Goal: Information Seeking & Learning: Learn about a topic

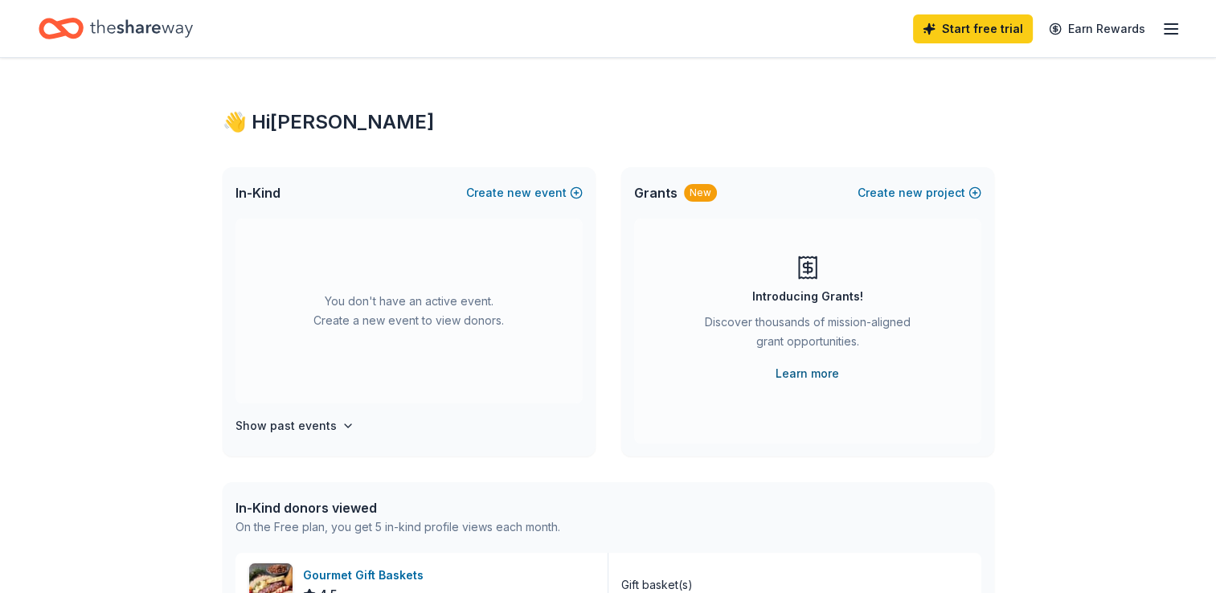
click at [807, 369] on link "Learn more" at bounding box center [806, 373] width 63 height 19
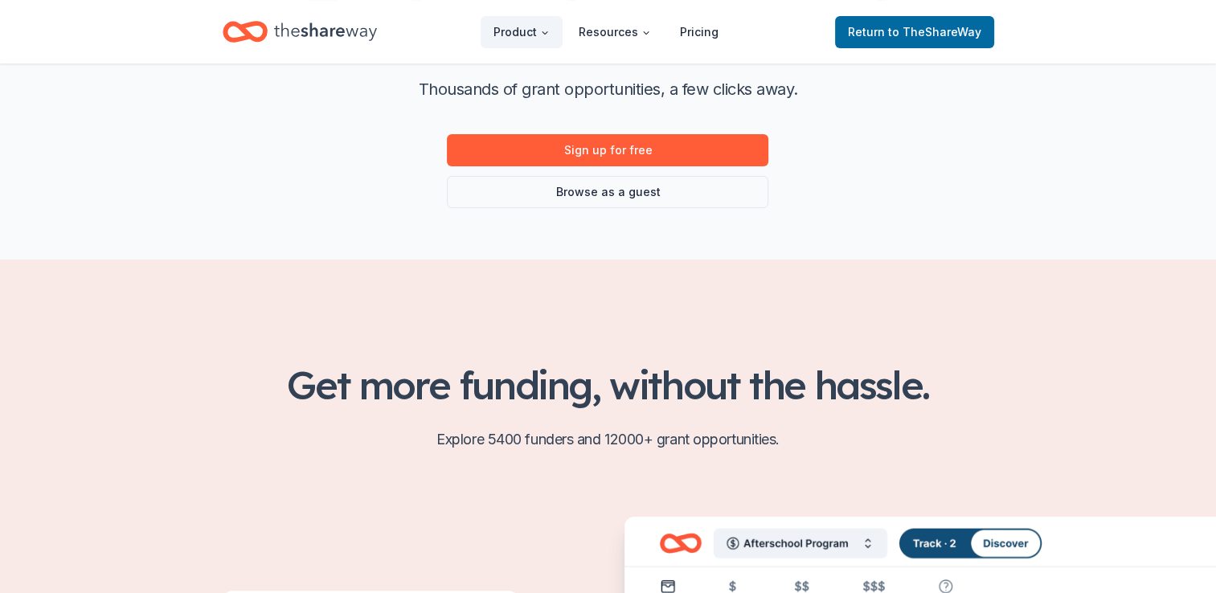
scroll to position [161, 0]
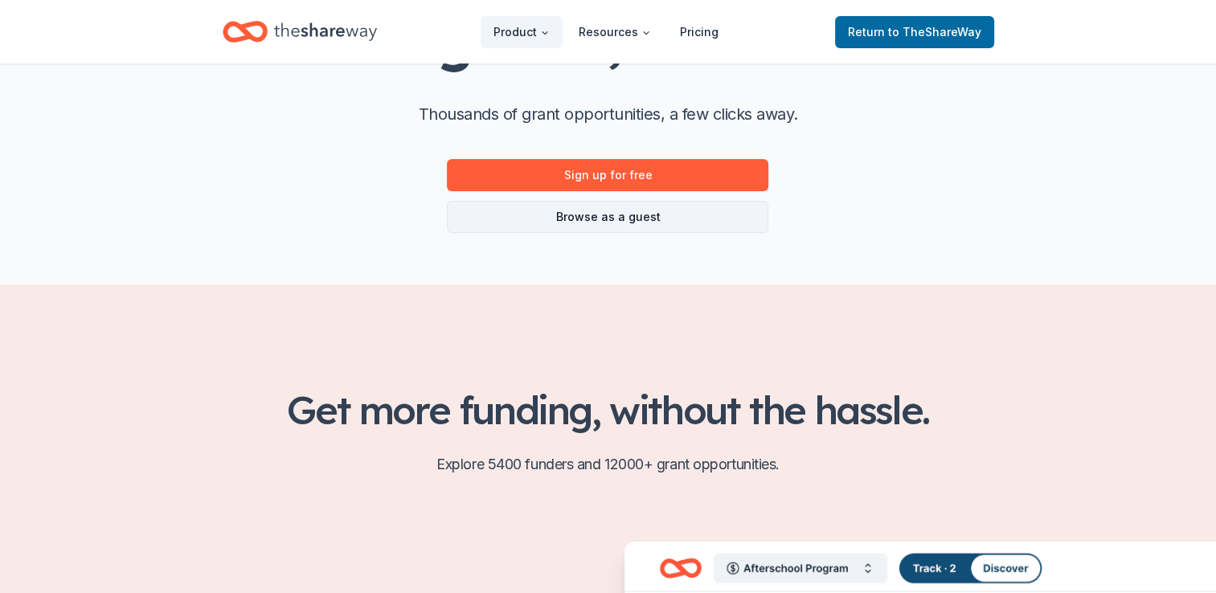
click at [611, 217] on link "Browse as a guest" at bounding box center [607, 217] width 321 height 32
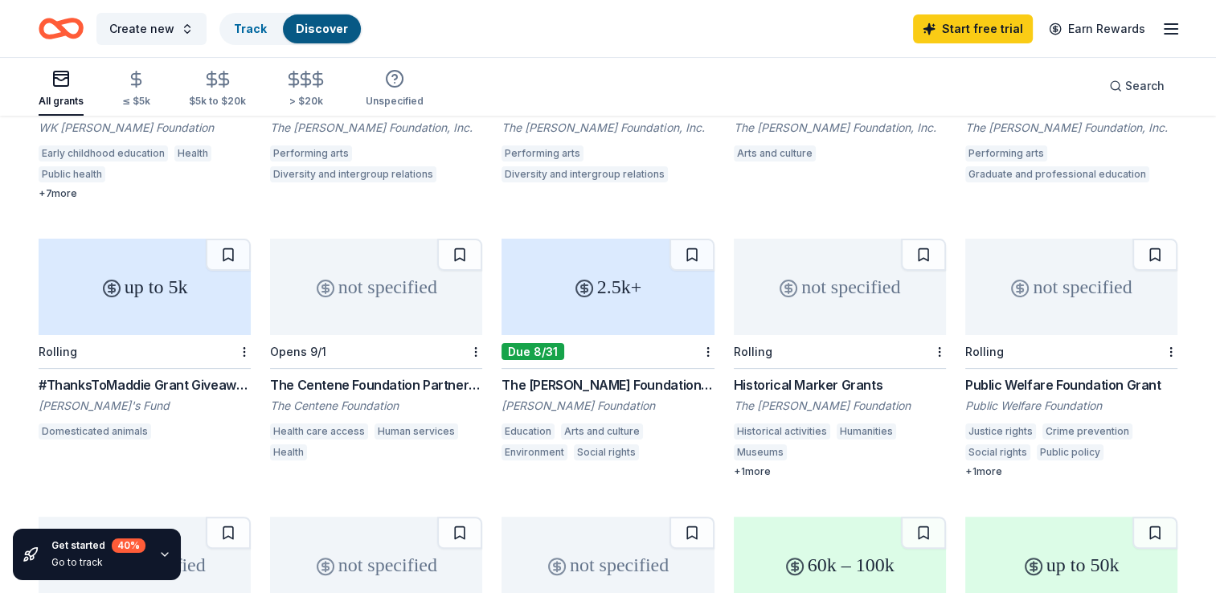
scroll to position [294, 0]
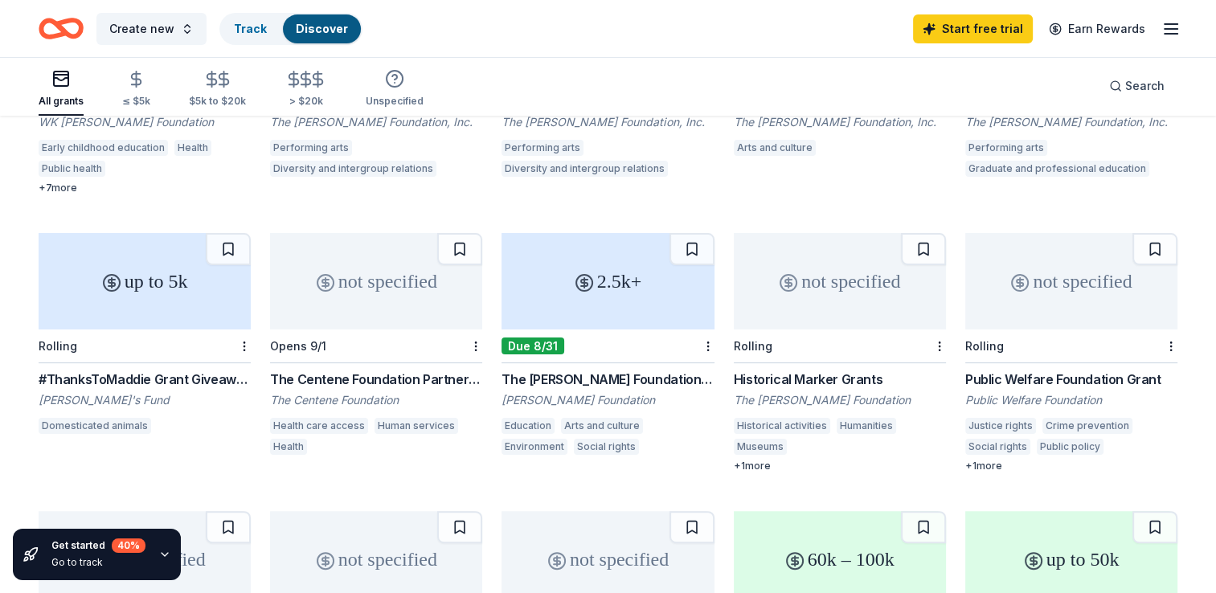
click at [1066, 300] on div "not specified" at bounding box center [1071, 281] width 212 height 96
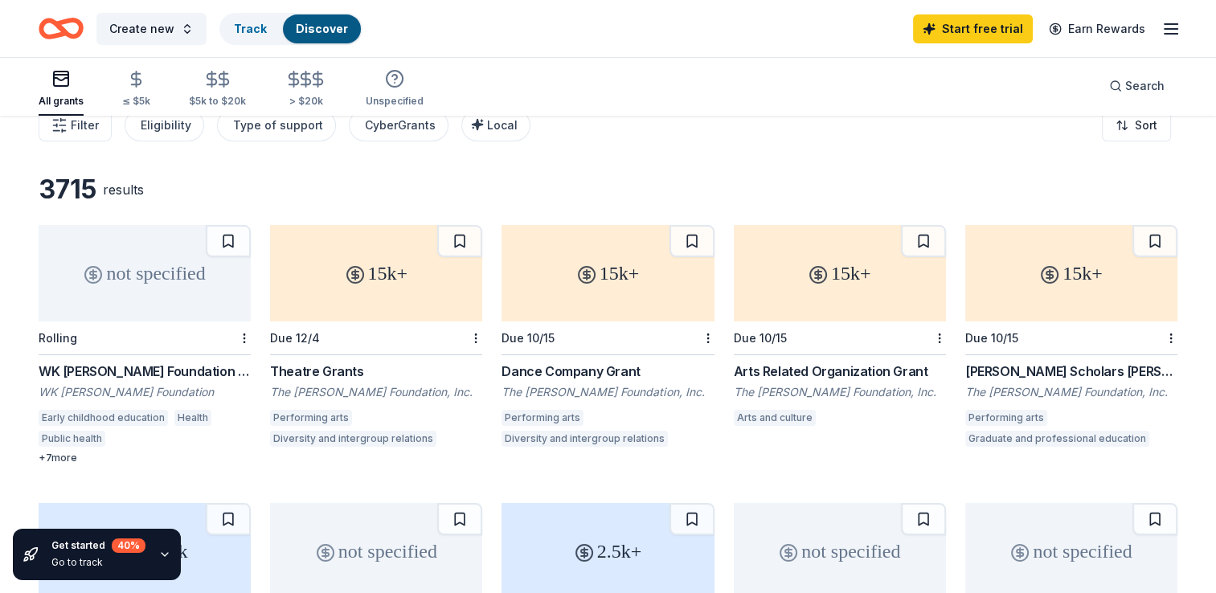
scroll to position [0, 0]
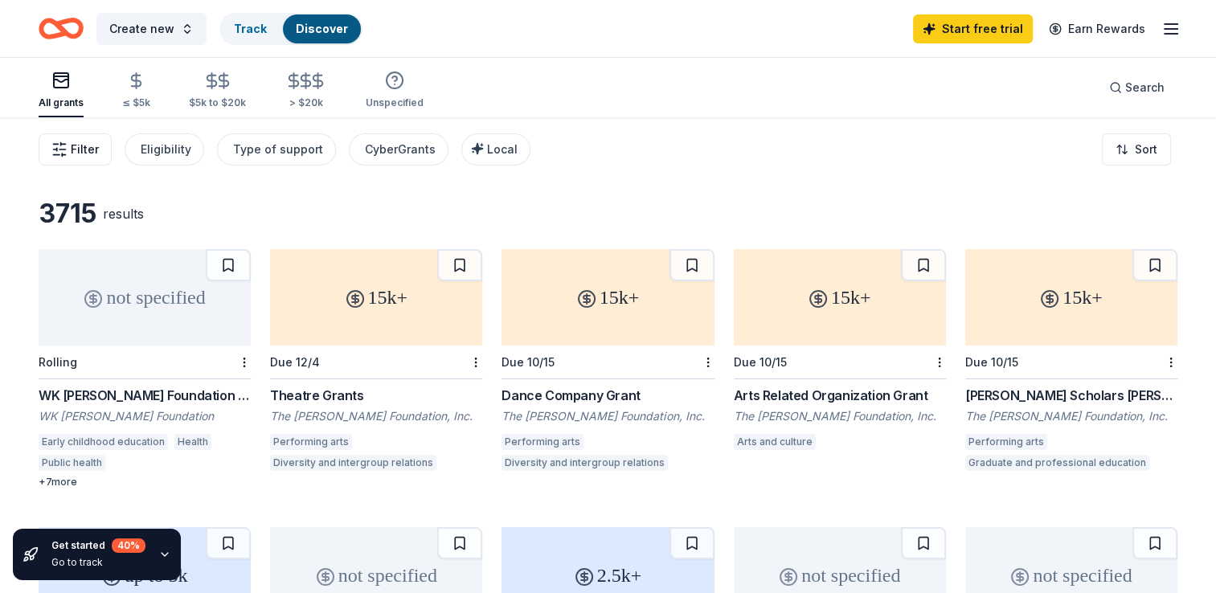
click at [87, 149] on span "Filter" at bounding box center [85, 149] width 28 height 19
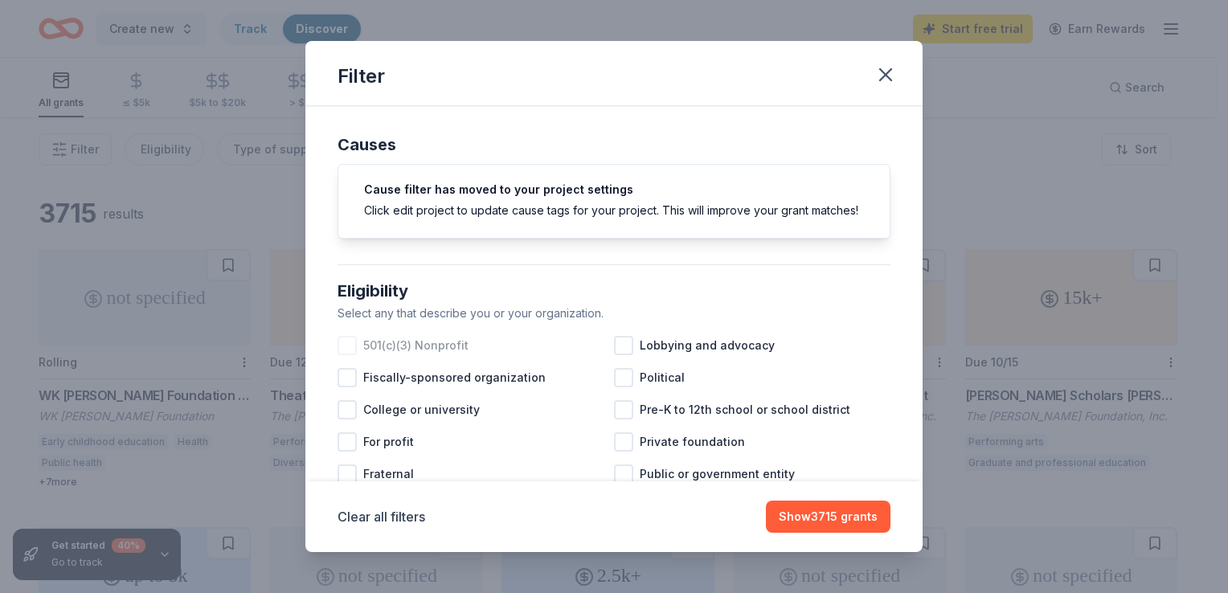
click at [349, 355] on div at bounding box center [346, 345] width 19 height 19
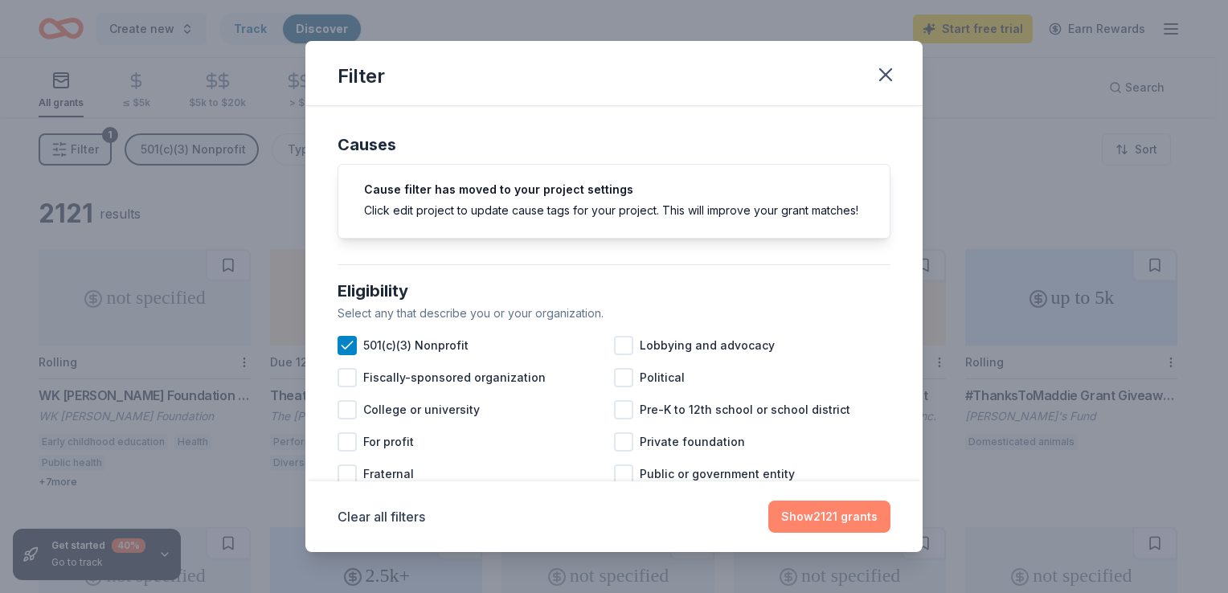
click at [812, 504] on button "Show 2121 grants" at bounding box center [829, 517] width 122 height 32
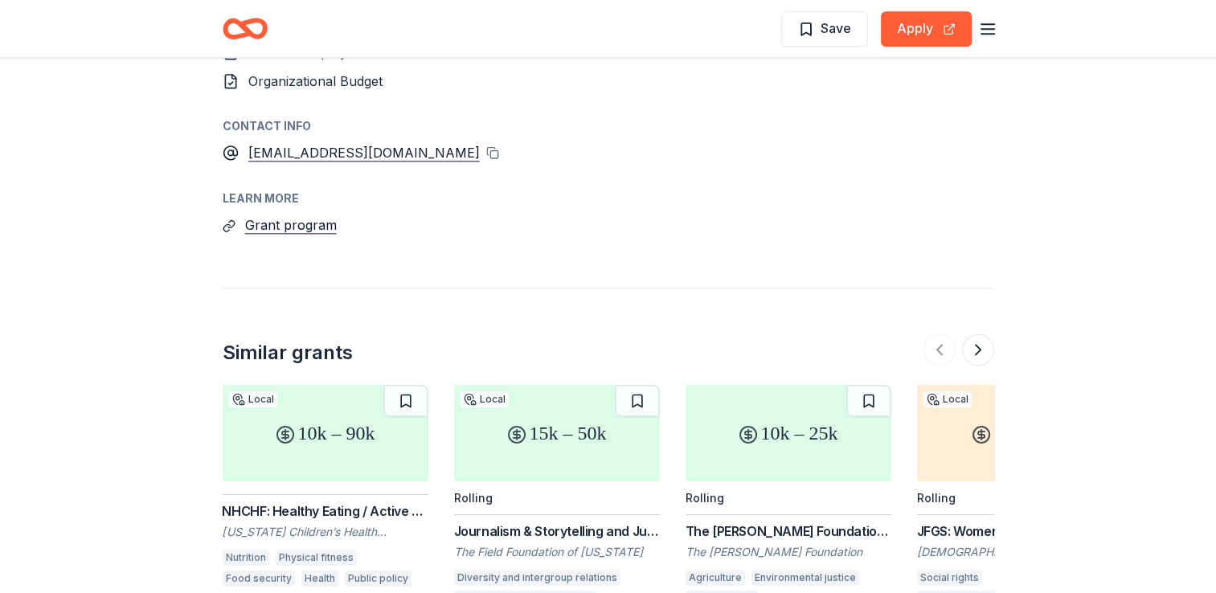
scroll to position [1995, 0]
click at [969, 334] on button at bounding box center [978, 350] width 32 height 32
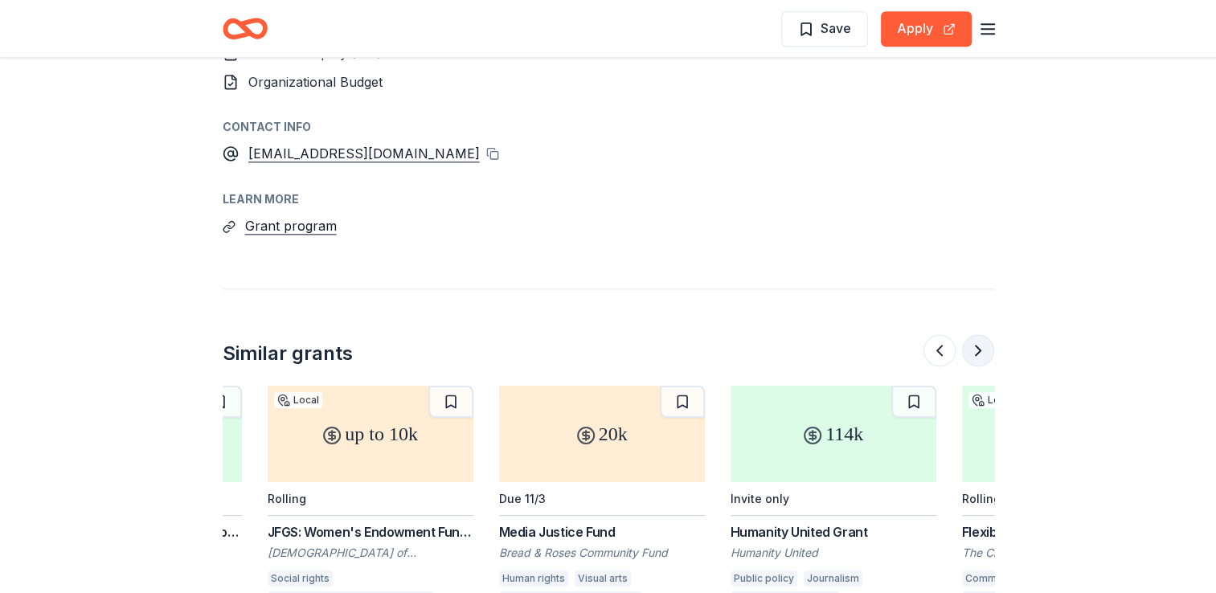
scroll to position [0, 694]
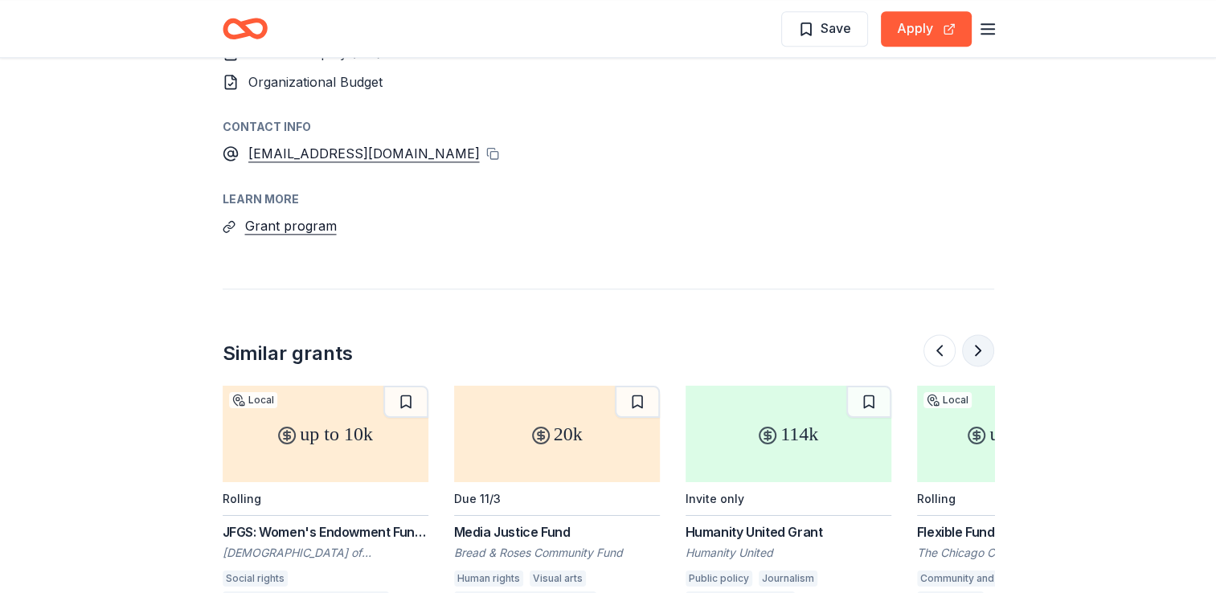
click at [978, 334] on button at bounding box center [978, 350] width 32 height 32
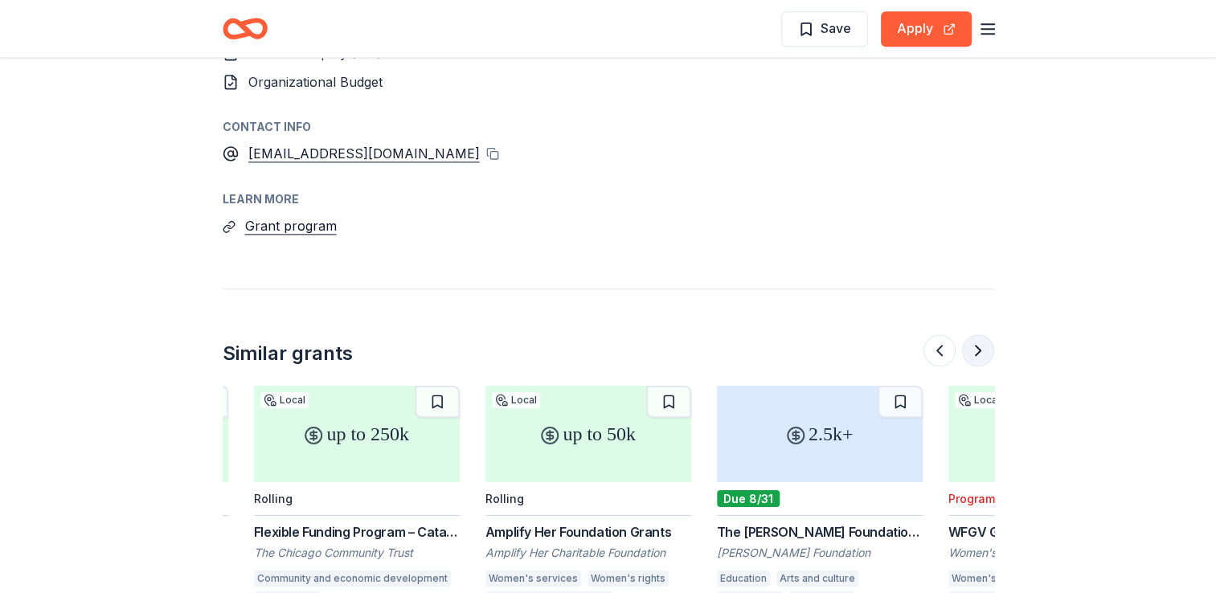
scroll to position [0, 1388]
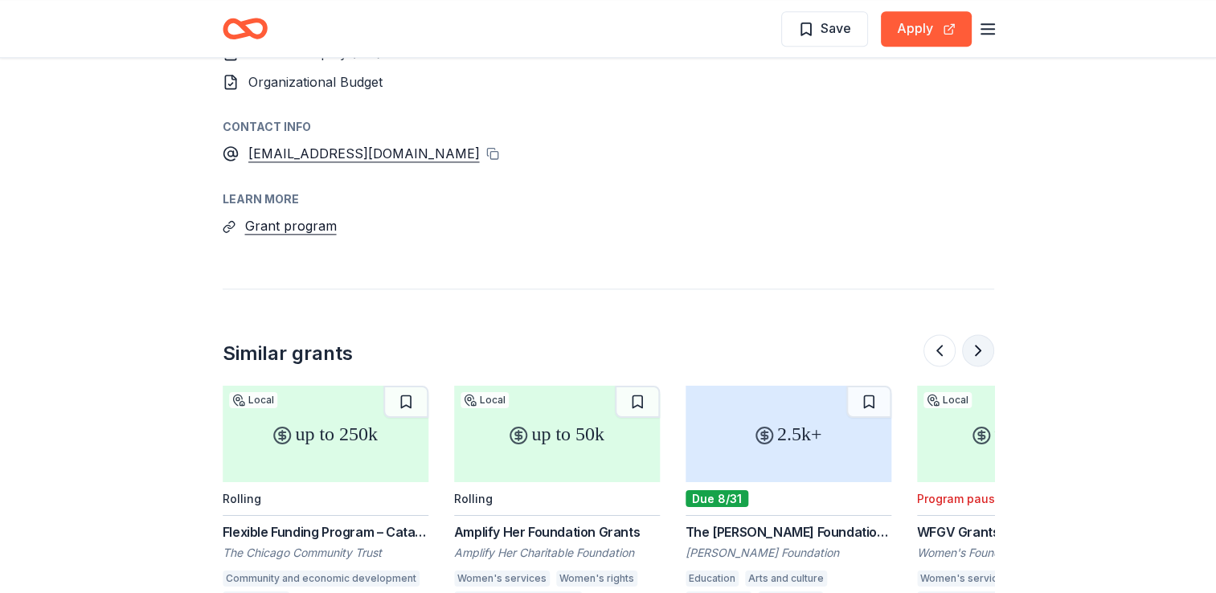
click at [978, 334] on button at bounding box center [978, 350] width 32 height 32
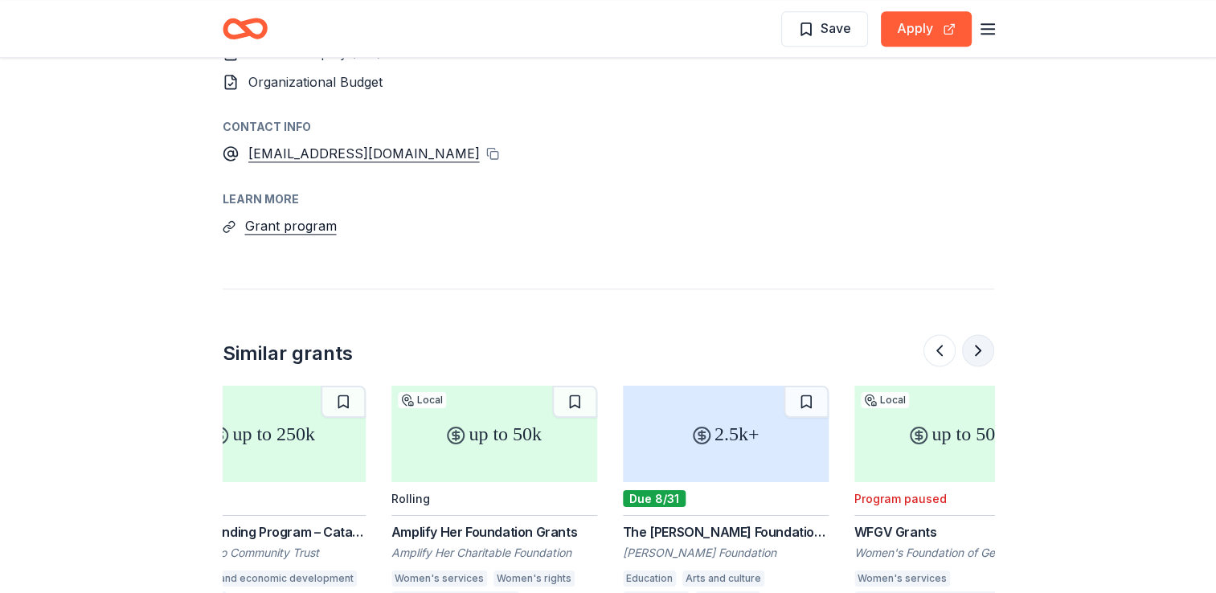
scroll to position [0, 1517]
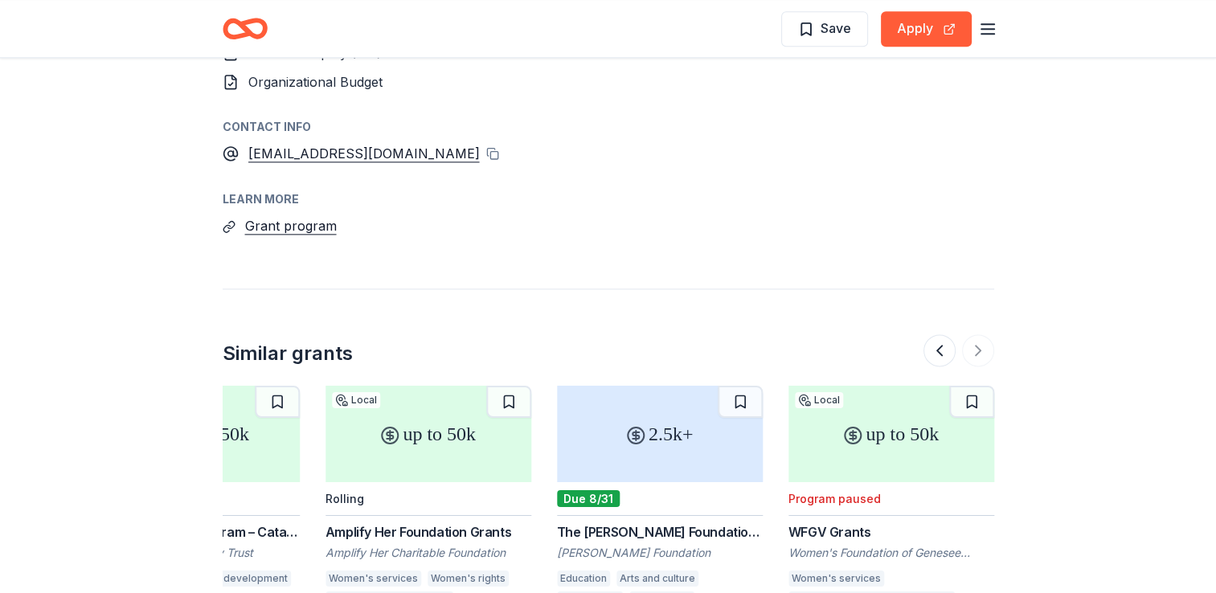
click at [677, 386] on div "2.5k+" at bounding box center [660, 434] width 206 height 96
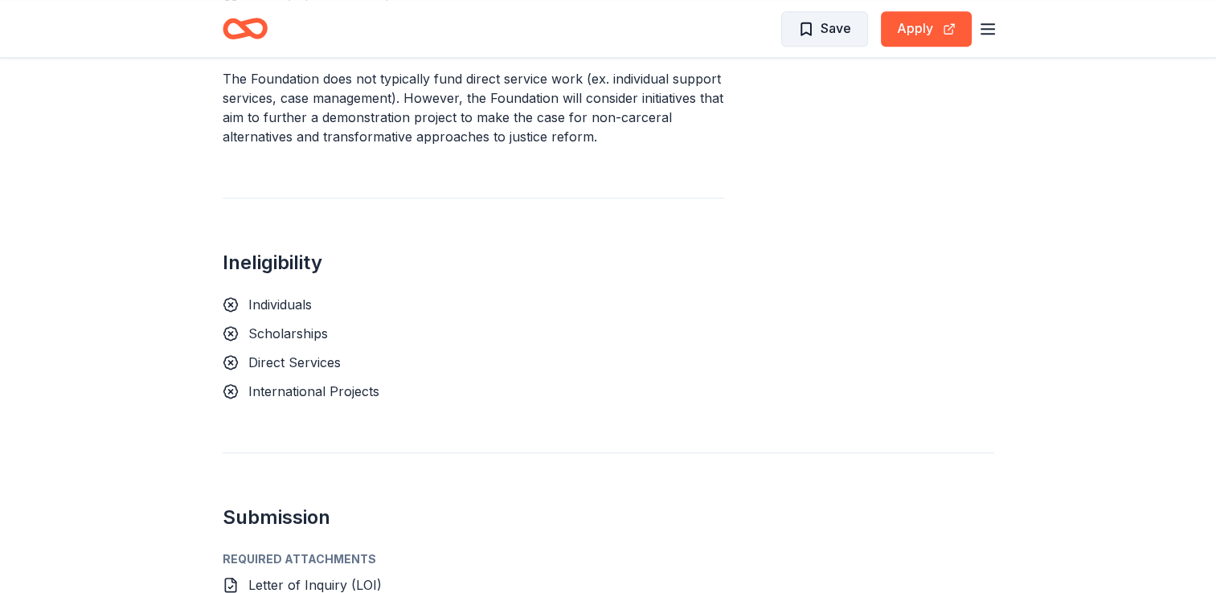
scroll to position [1443, 0]
